Goal: Transaction & Acquisition: Purchase product/service

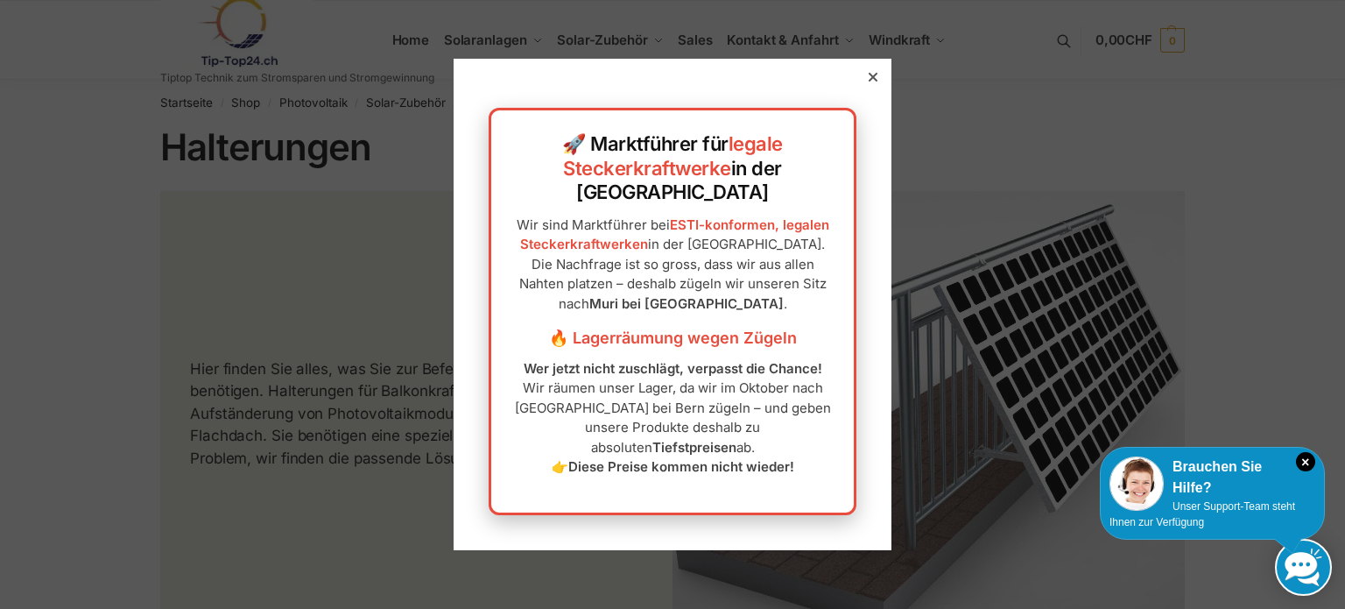
click at [869, 81] on icon at bounding box center [873, 77] width 9 height 9
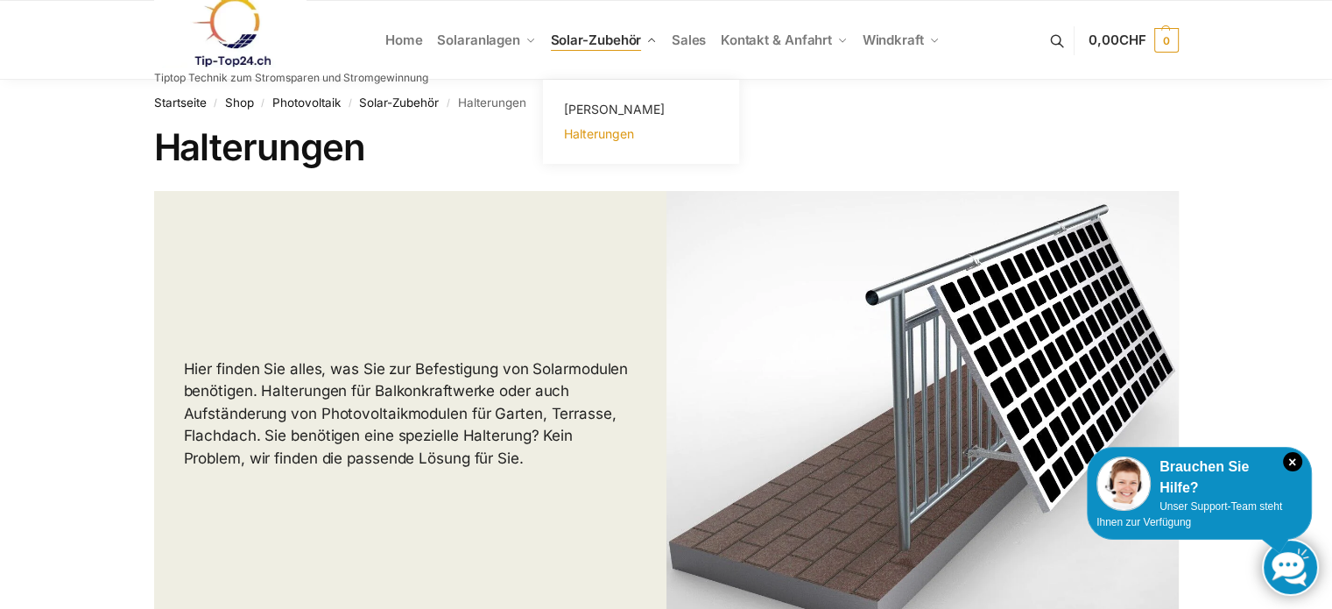
click at [594, 135] on span "Halterungen" at bounding box center [598, 133] width 70 height 15
click at [911, 129] on h1 "Halterungen" at bounding box center [666, 147] width 1025 height 44
click at [402, 40] on link at bounding box center [291, 31] width 274 height 71
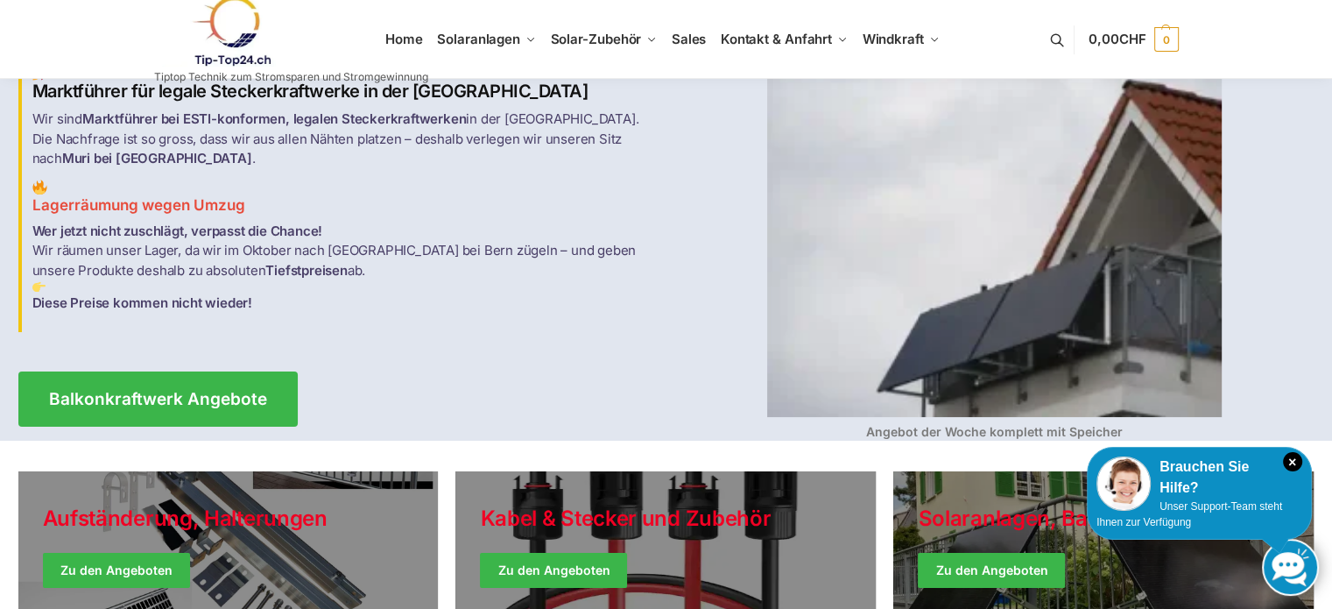
scroll to position [88, 0]
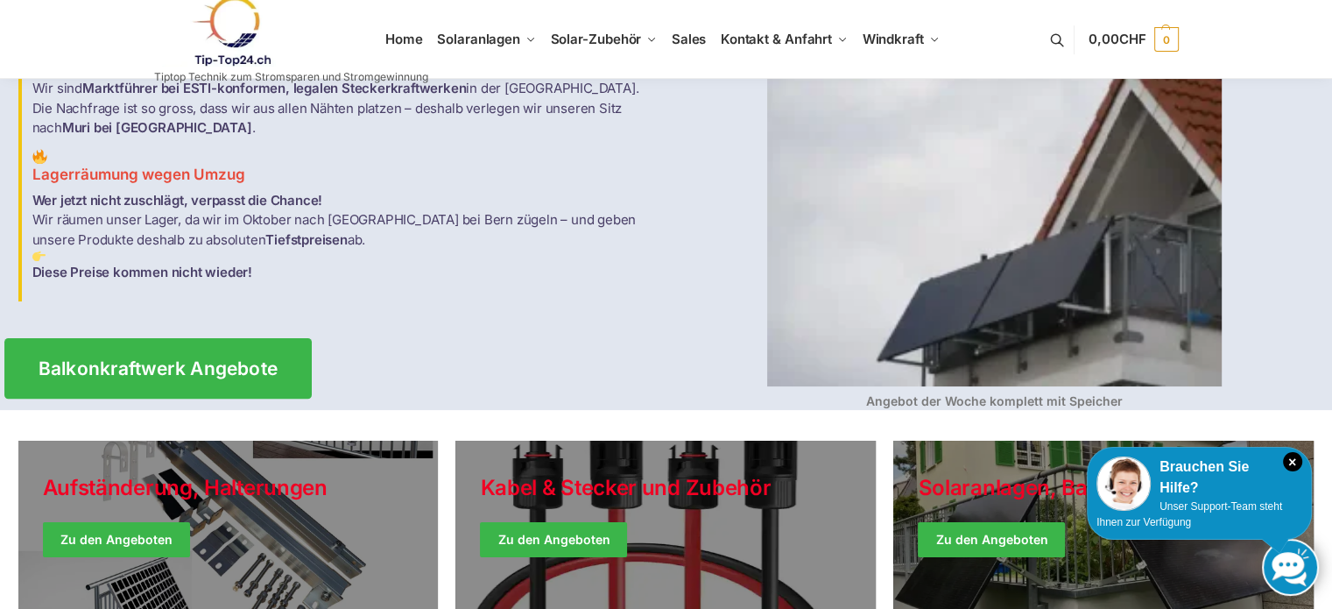
click at [165, 359] on span "Balkonkraftwerk Angebote" at bounding box center [158, 368] width 240 height 18
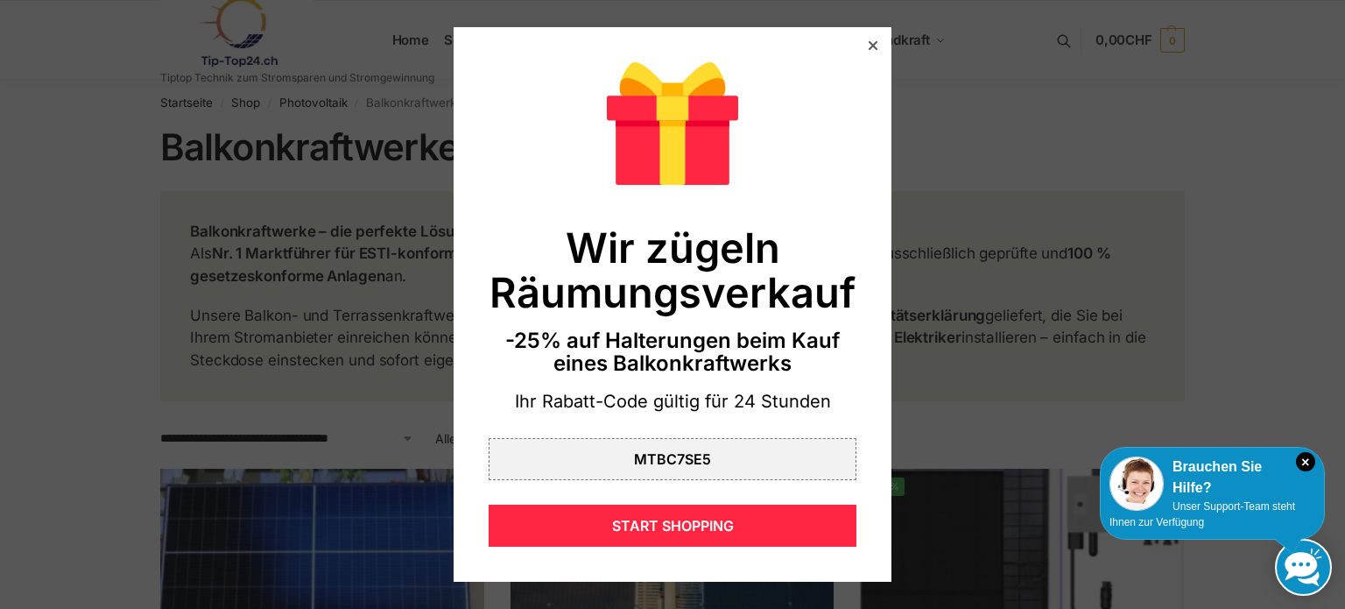
click at [869, 46] on icon at bounding box center [873, 45] width 9 height 9
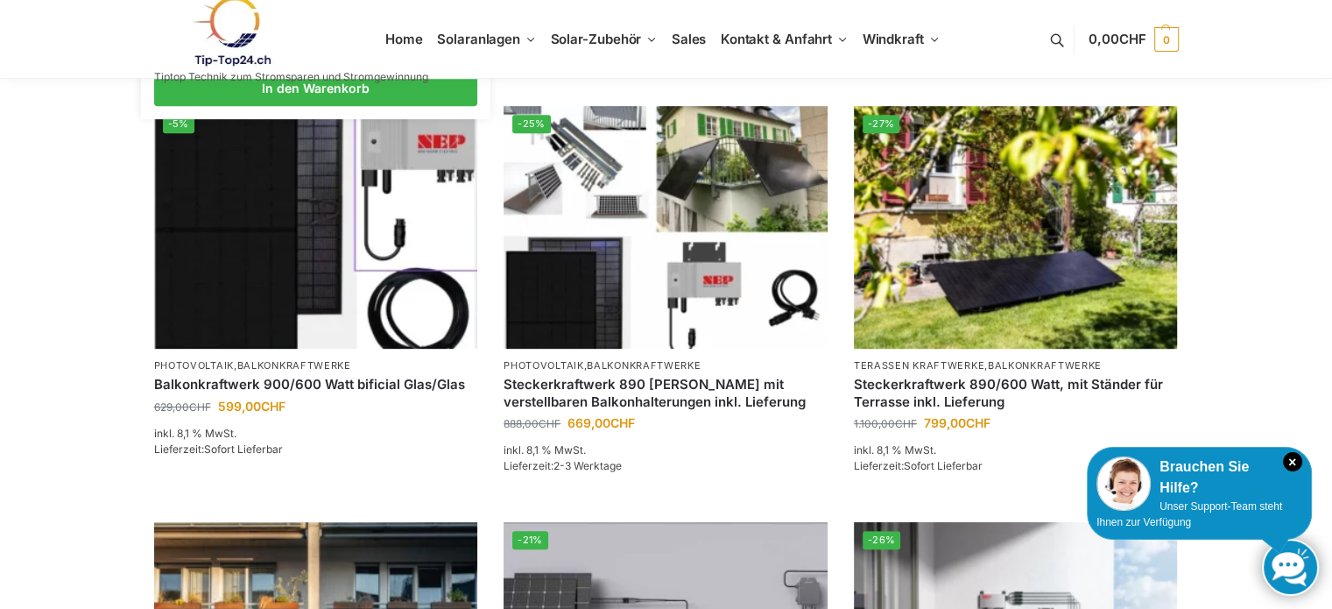
scroll to position [438, 0]
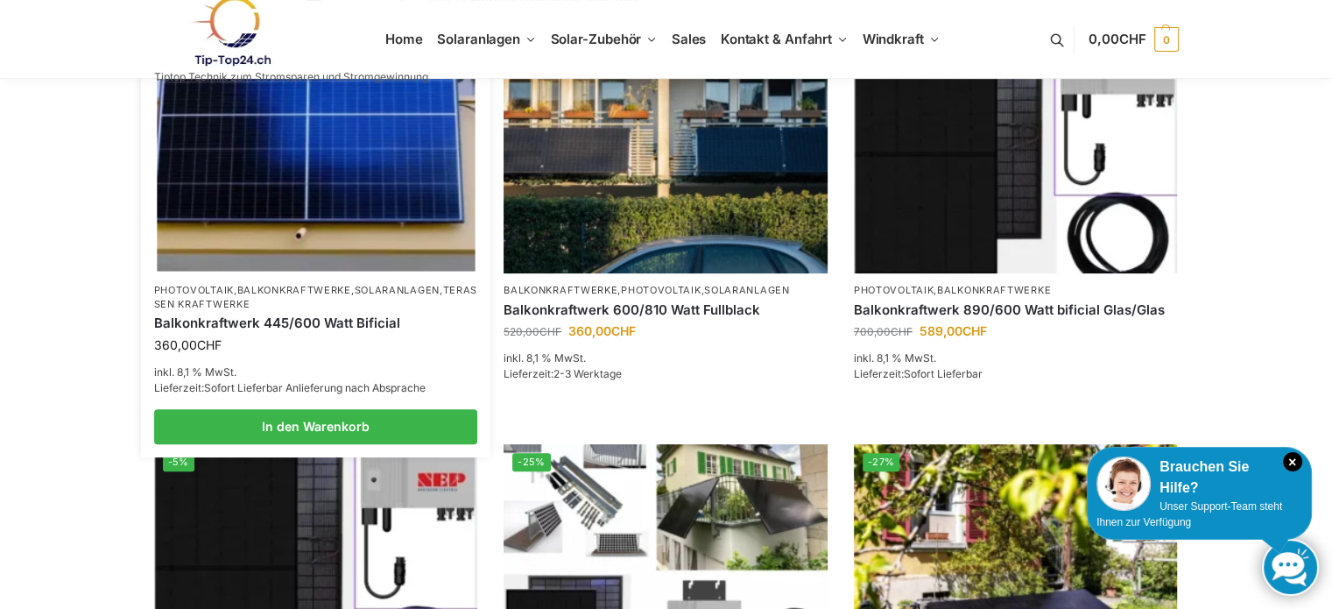
click at [315, 192] on img at bounding box center [316, 152] width 318 height 238
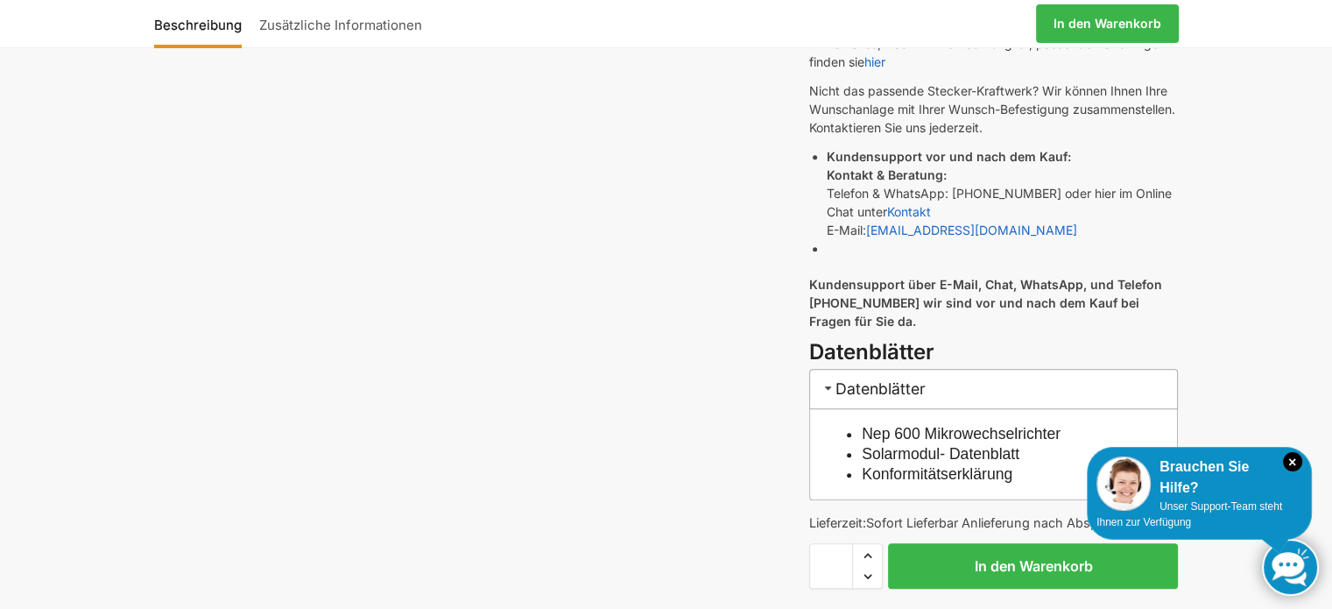
scroll to position [701, 0]
